Goal: Task Accomplishment & Management: Manage account settings

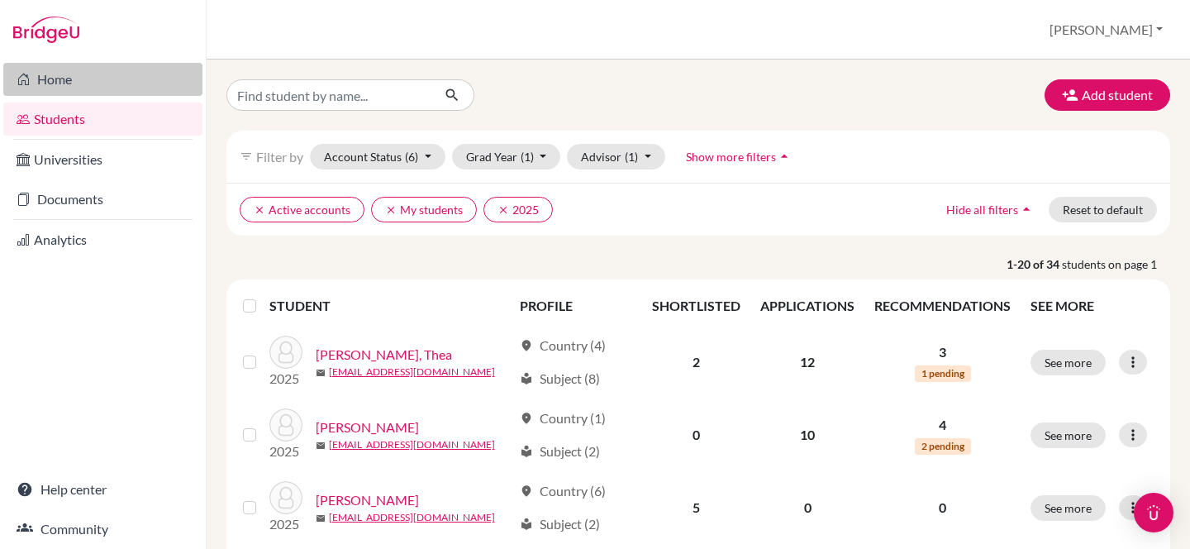
click at [63, 79] on link "Home" at bounding box center [102, 79] width 199 height 33
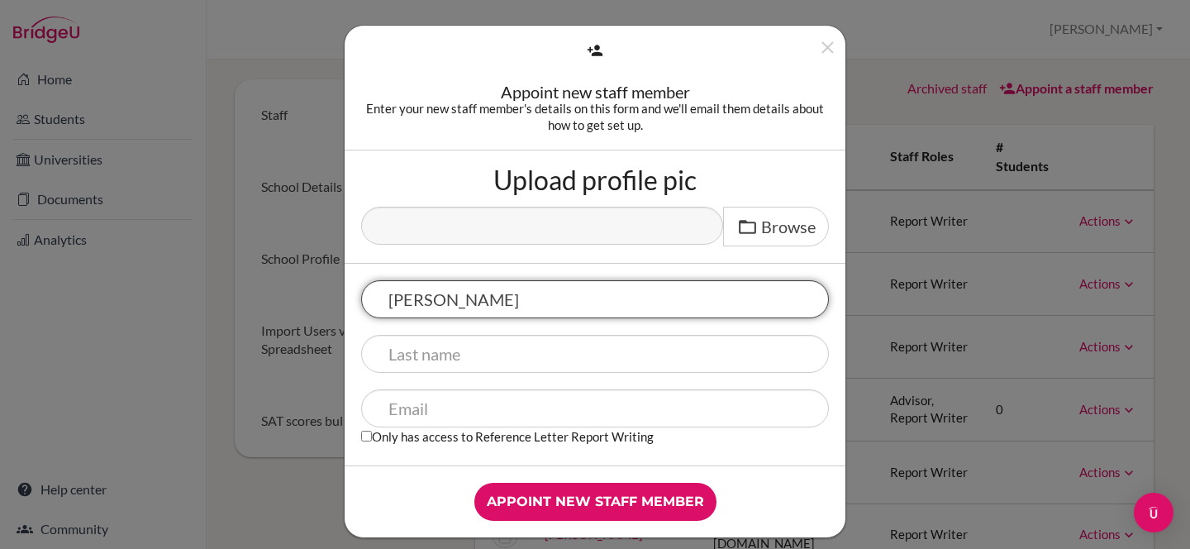
type input "[PERSON_NAME]"
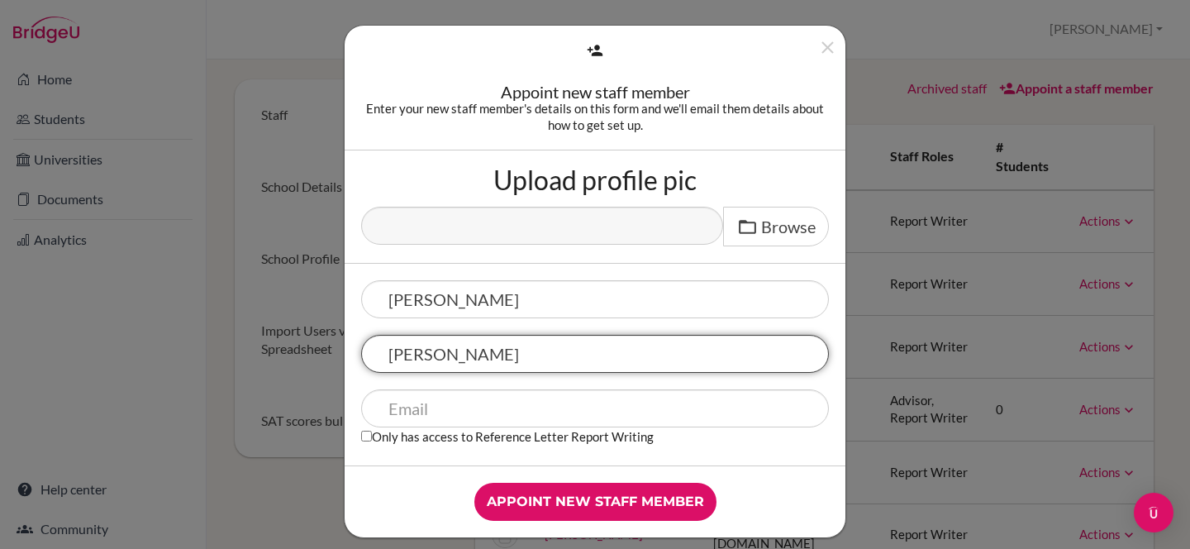
type input "Coughlin"
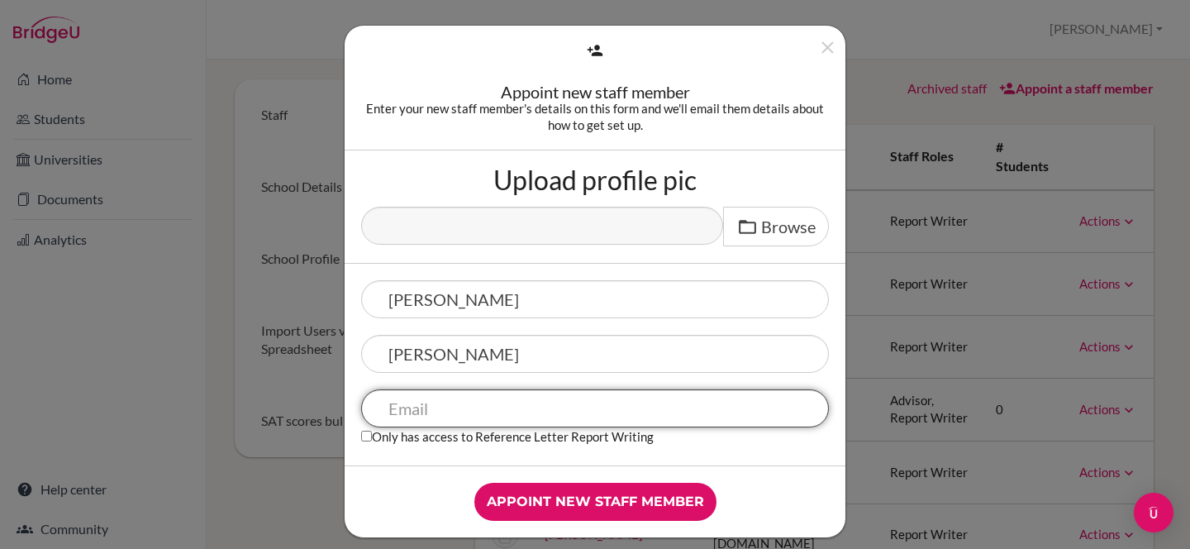
click at [713, 406] on input "text" at bounding box center [595, 408] width 468 height 38
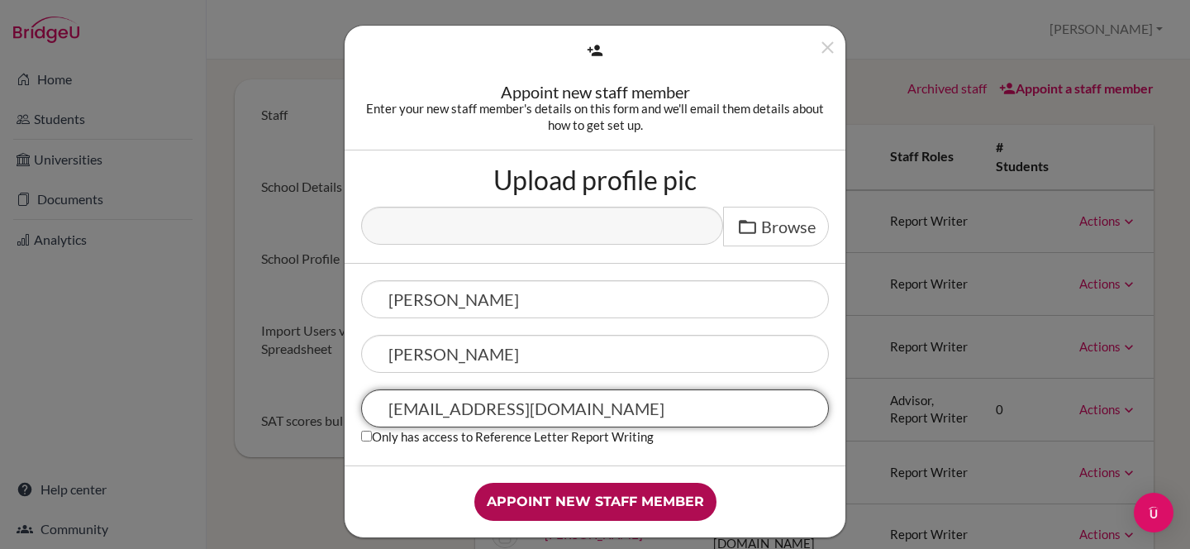
type input "bcoughlin@acst.net"
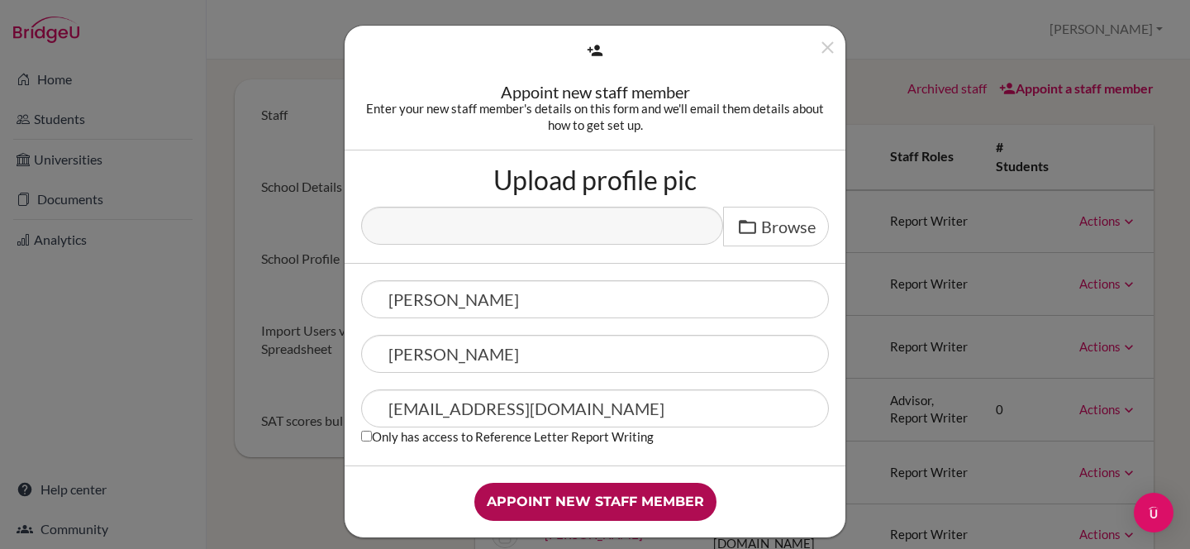
click at [579, 503] on input "Appoint new staff member" at bounding box center [595, 501] width 242 height 38
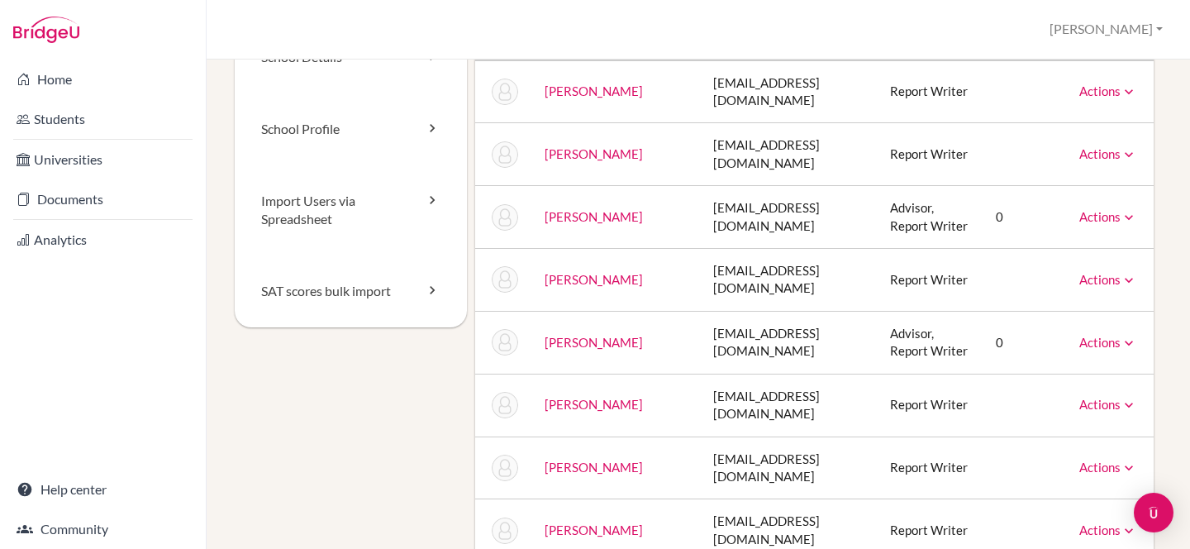
scroll to position [126, 0]
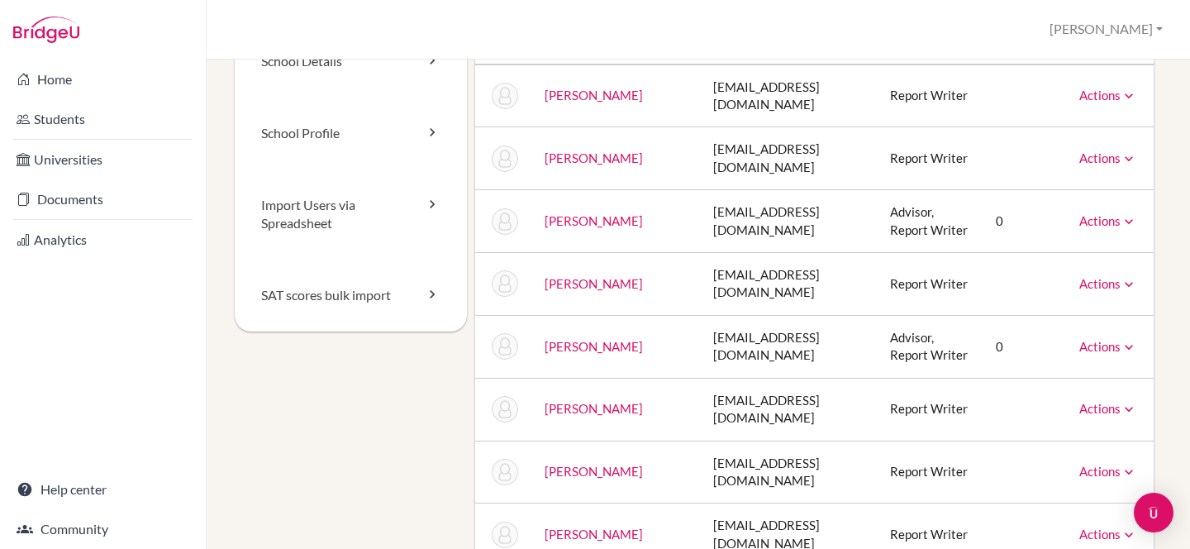
click at [1127, 213] on icon at bounding box center [1128, 221] width 17 height 17
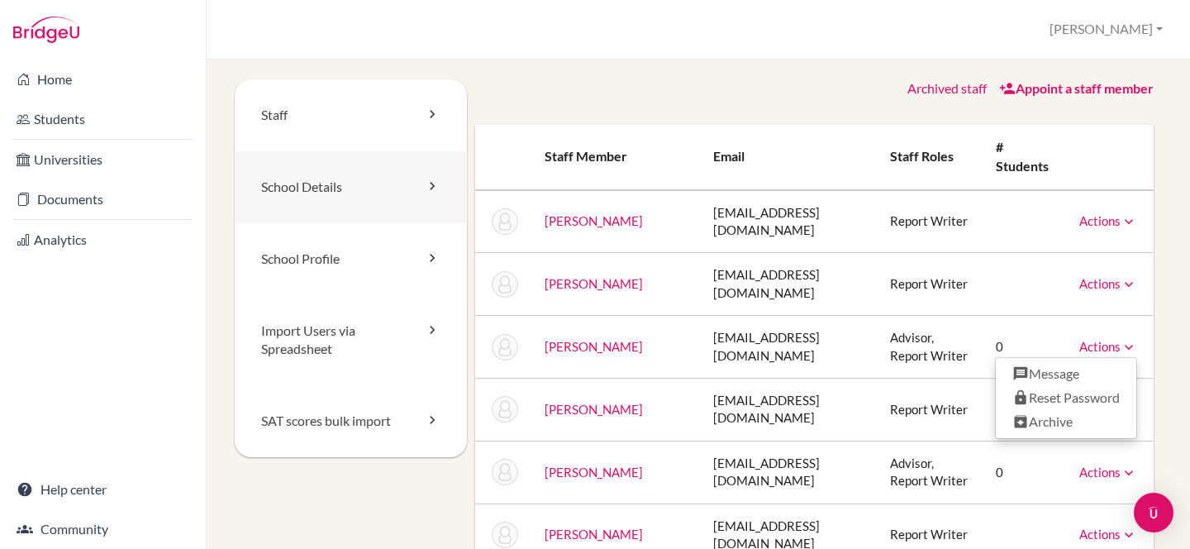
click at [440, 188] on link "School Details" at bounding box center [351, 187] width 232 height 72
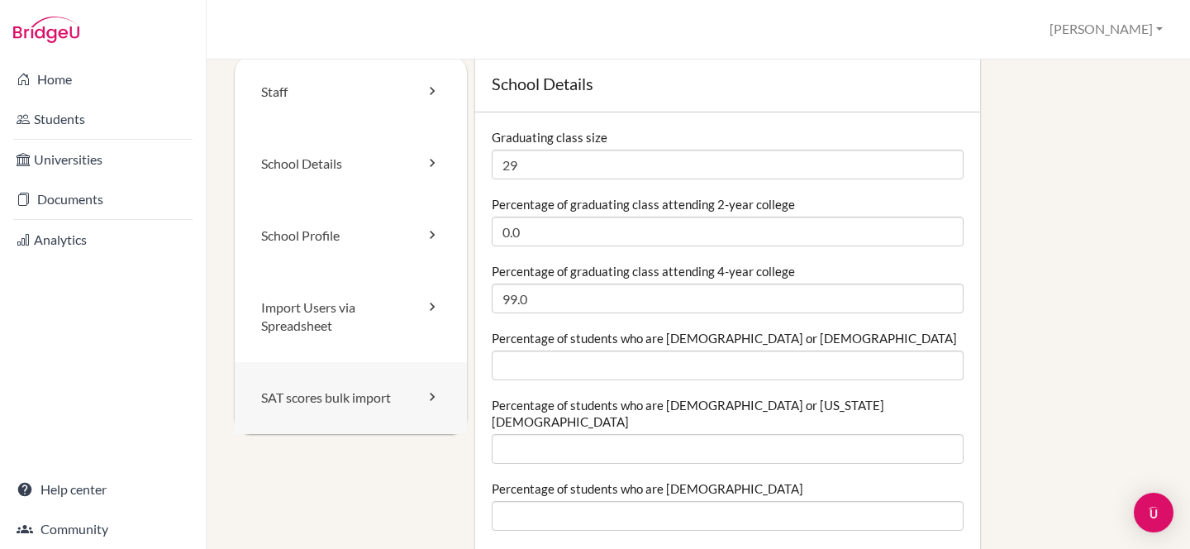
scroll to position [32, 0]
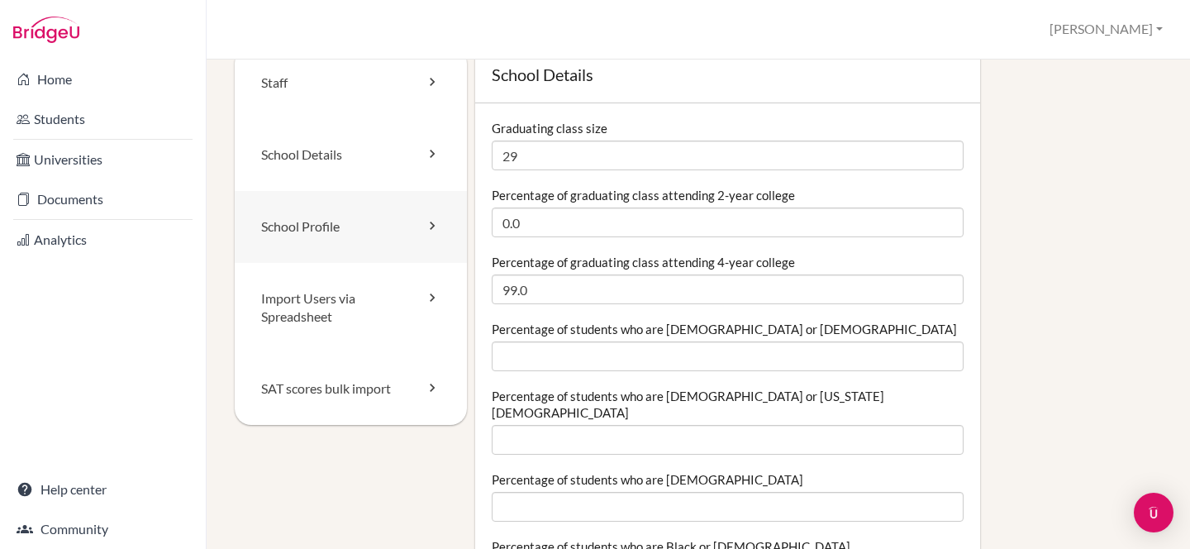
click at [435, 222] on icon at bounding box center [432, 225] width 17 height 17
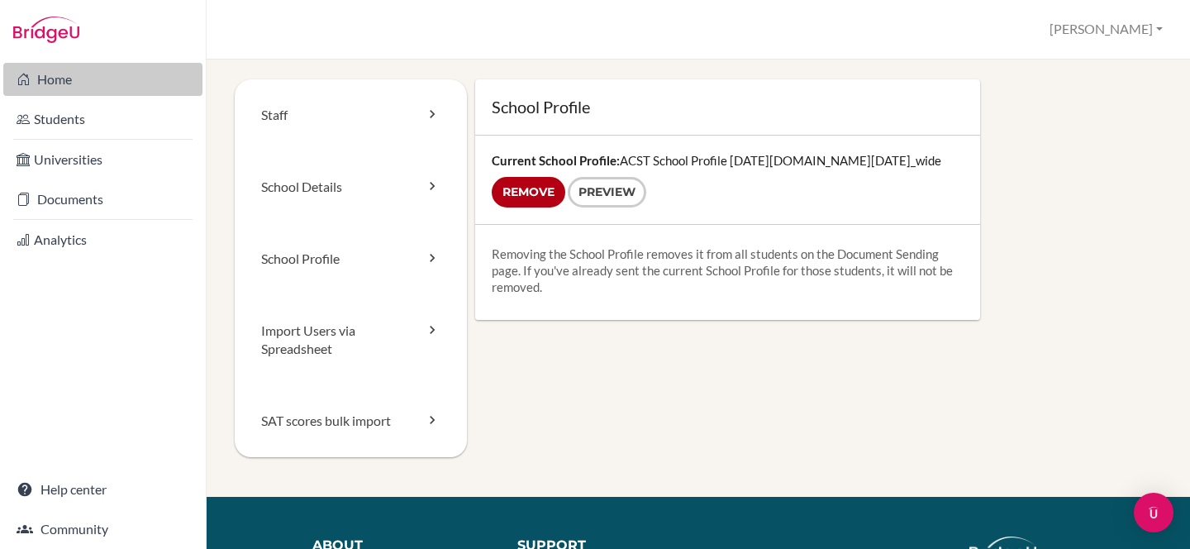
click at [81, 77] on link "Home" at bounding box center [102, 79] width 199 height 33
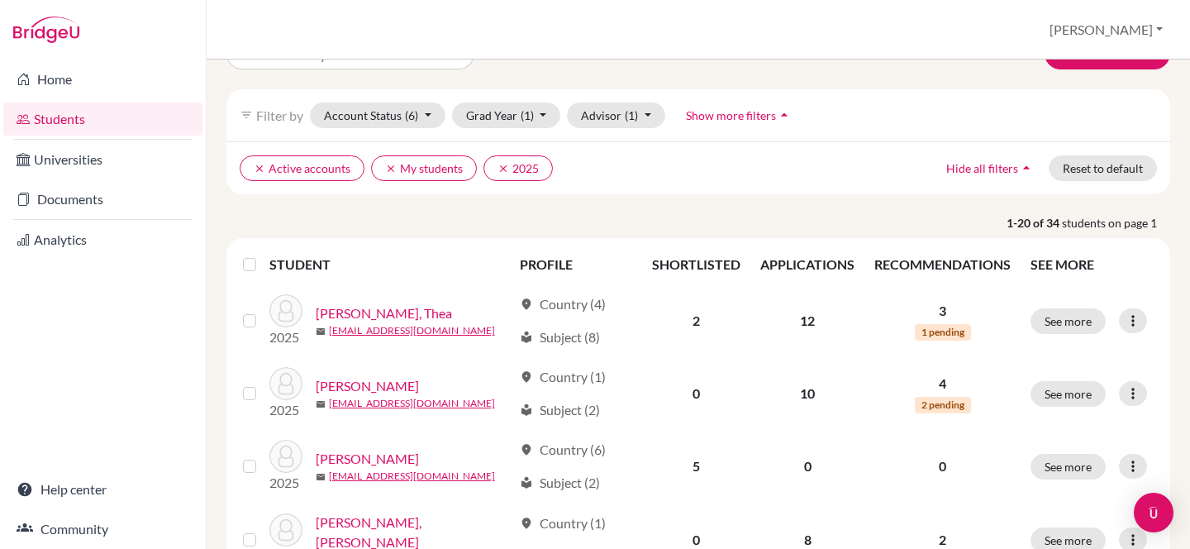
scroll to position [38, 0]
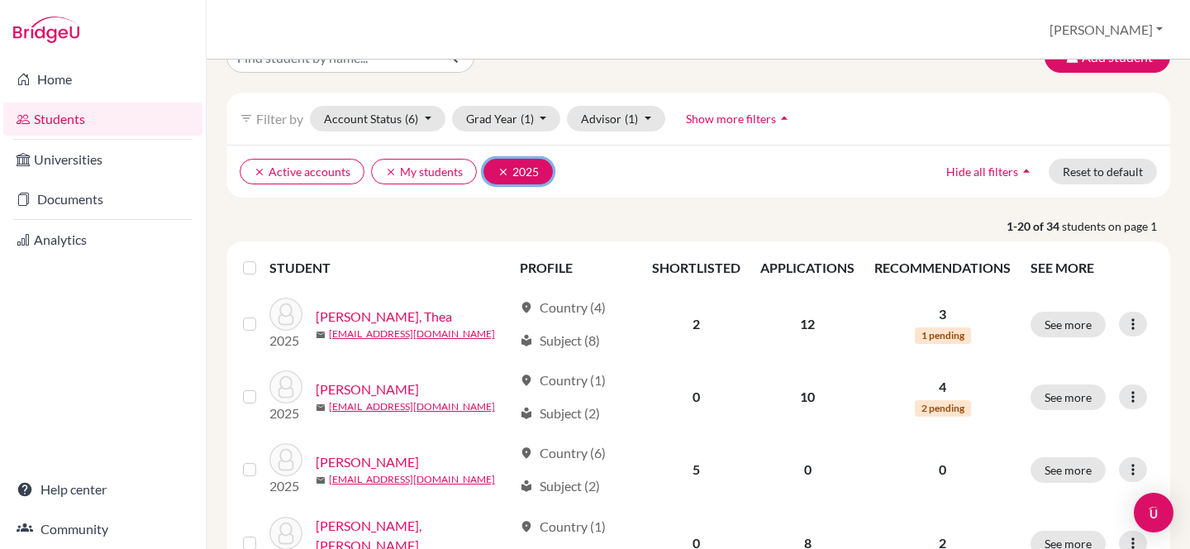
click at [497, 169] on icon "clear" at bounding box center [503, 172] width 12 height 12
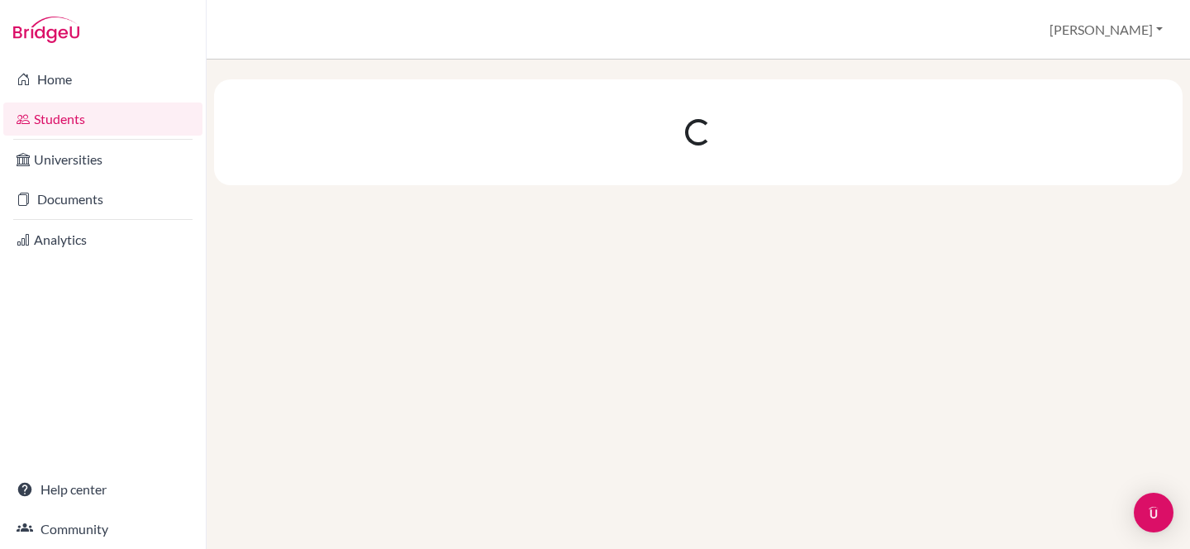
scroll to position [0, 0]
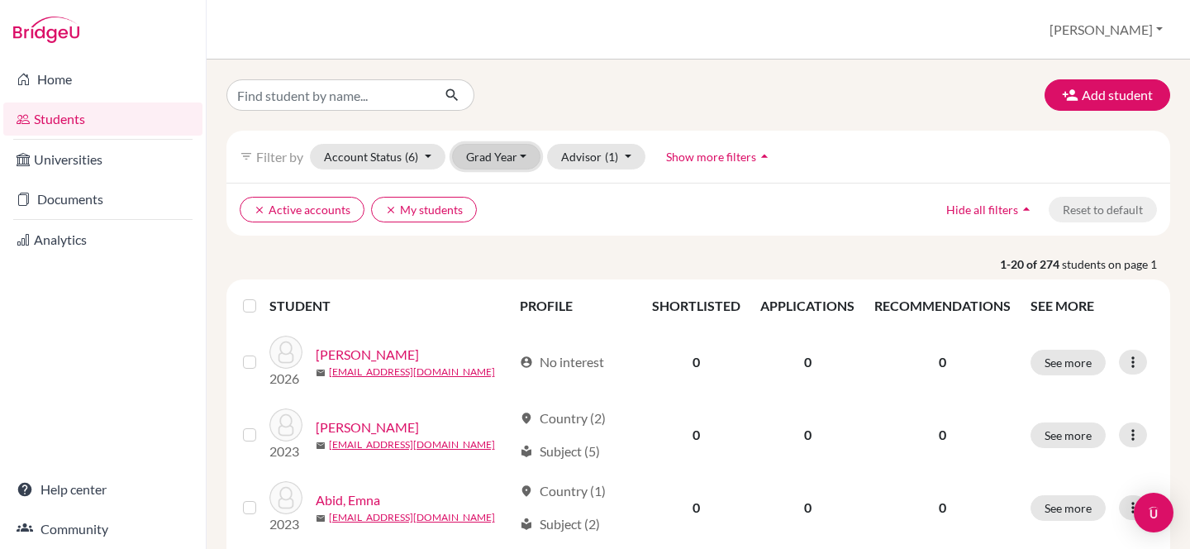
click at [527, 152] on button "Grad Year" at bounding box center [496, 157] width 89 height 26
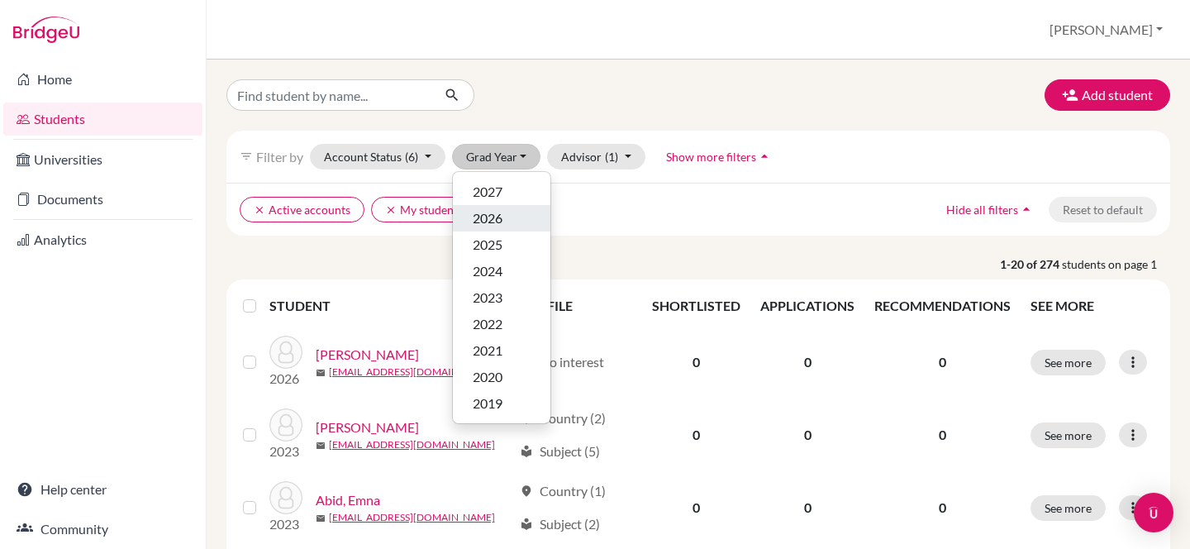
click at [499, 223] on span "2026" at bounding box center [488, 218] width 30 height 20
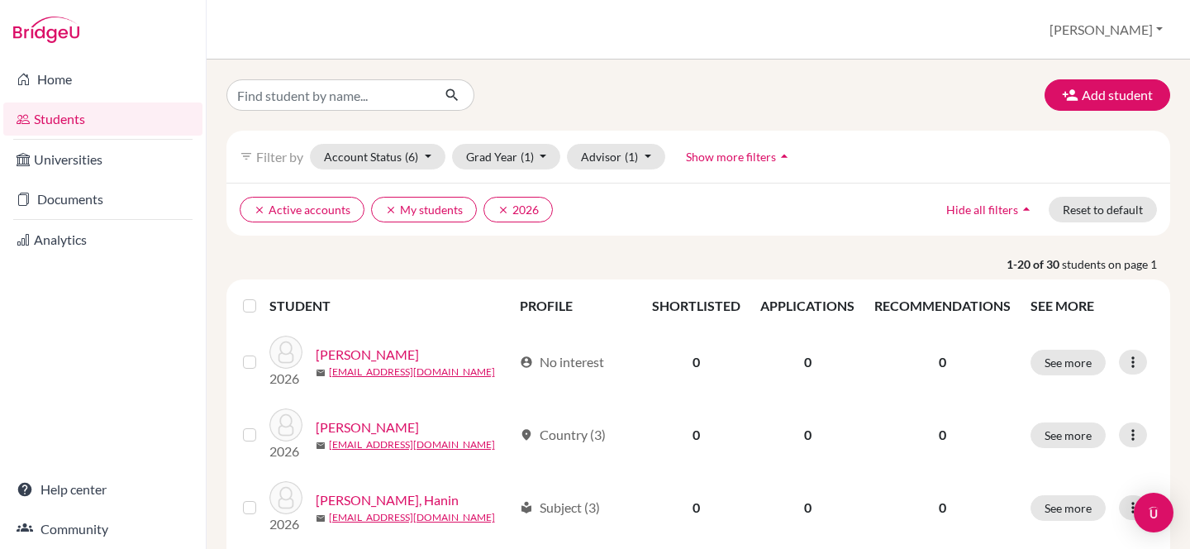
click at [65, 118] on link "Students" at bounding box center [102, 118] width 199 height 33
